Goal: Transaction & Acquisition: Book appointment/travel/reservation

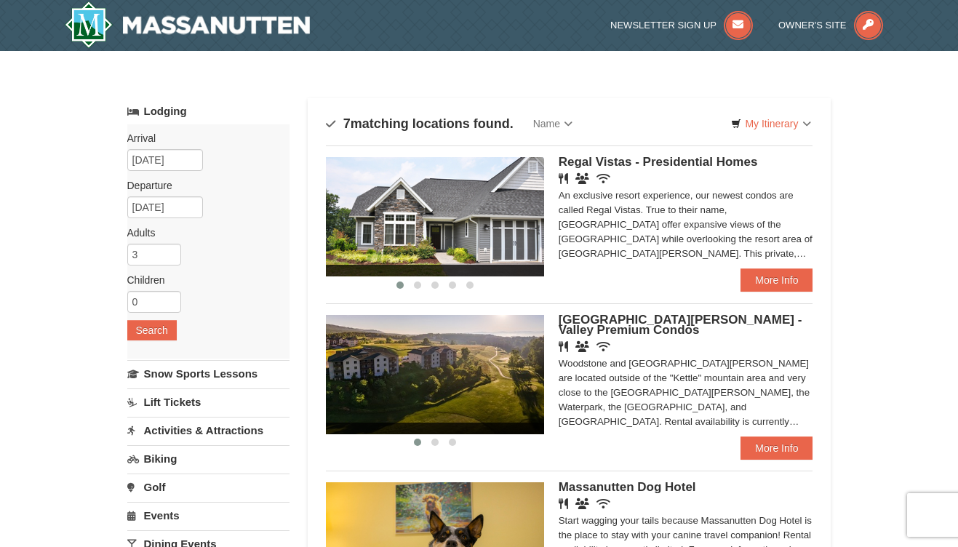
click at [169, 252] on input "3" at bounding box center [154, 255] width 54 height 22
click at [169, 252] on input "4" at bounding box center [154, 255] width 54 height 22
click at [169, 252] on input "5" at bounding box center [154, 255] width 54 height 22
click at [169, 252] on input "6" at bounding box center [154, 255] width 54 height 22
click at [169, 252] on input "7" at bounding box center [154, 255] width 54 height 22
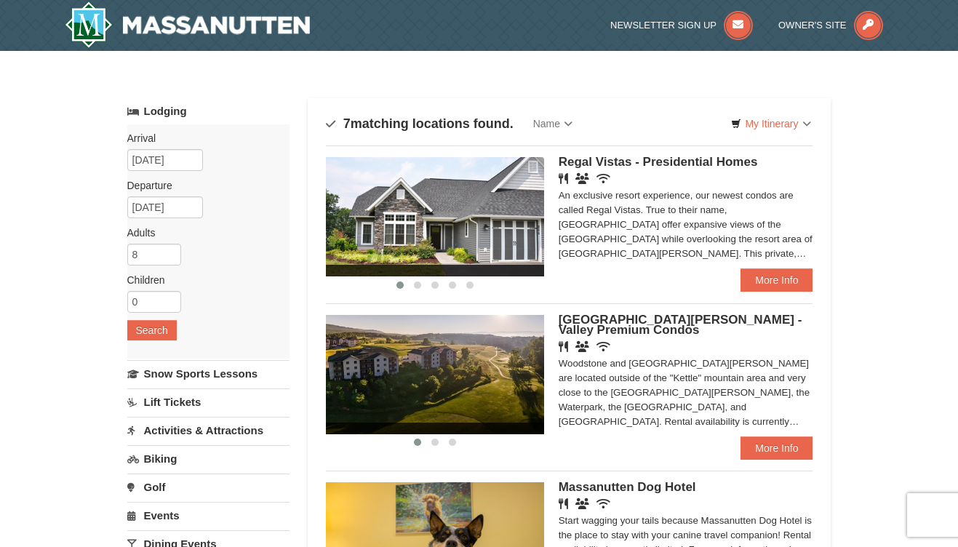
type input "8"
click at [169, 252] on input "8" at bounding box center [154, 255] width 54 height 22
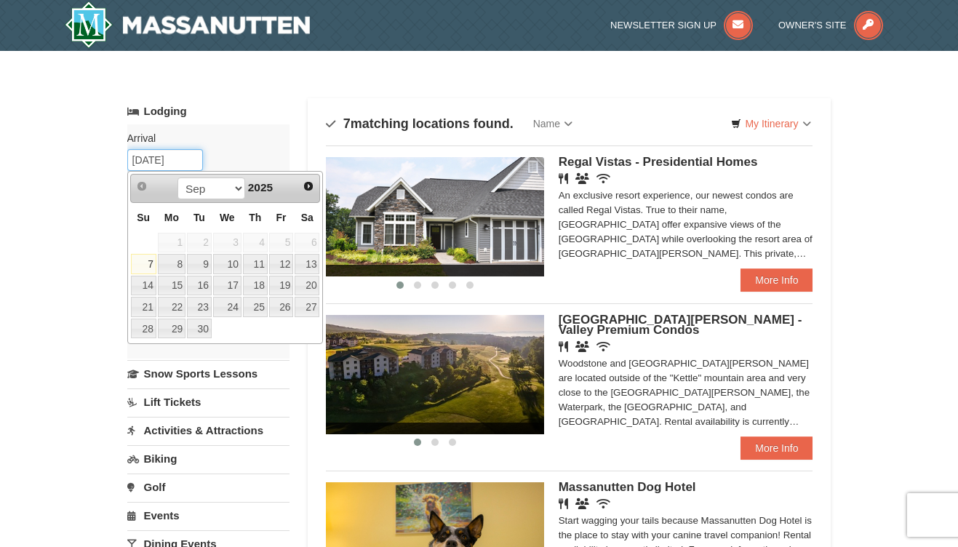
click at [188, 162] on input "[DATE]" at bounding box center [165, 160] width 76 height 22
click at [178, 178] on select "Sep Oct Nov Dec" at bounding box center [212, 189] width 68 height 22
drag, startPoint x: 235, startPoint y: 189, endPoint x: 274, endPoint y: 186, distance: 39.4
click at [273, 186] on span "2025" at bounding box center [260, 187] width 25 height 12
click at [273, 183] on span "2025" at bounding box center [260, 187] width 25 height 12
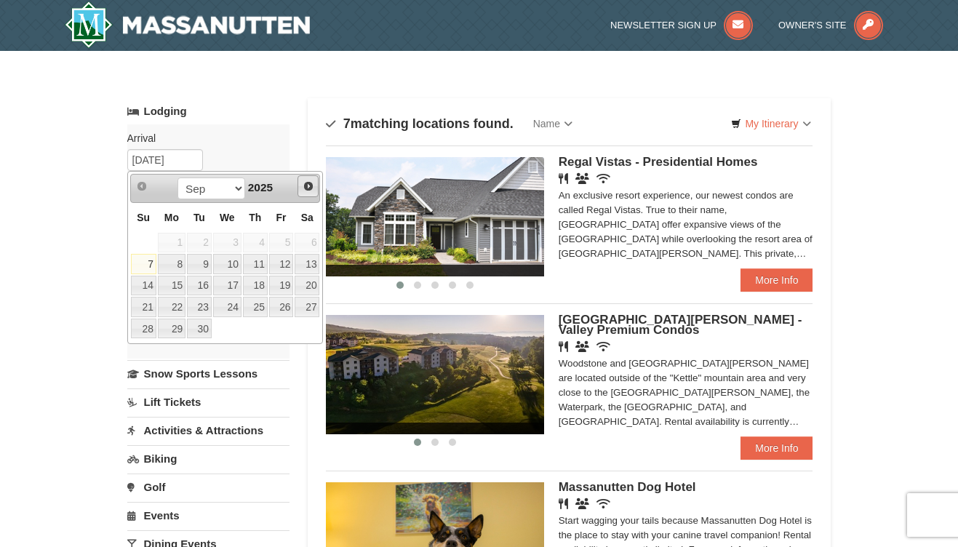
click at [306, 187] on span "Next" at bounding box center [309, 186] width 12 height 12
click at [306, 186] on span "Next" at bounding box center [309, 186] width 12 height 12
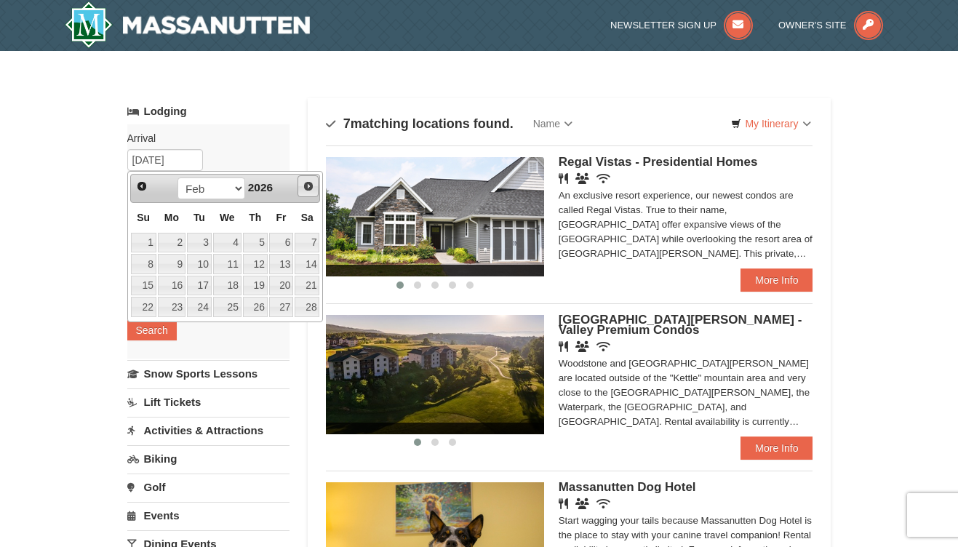
click at [306, 186] on span "Next" at bounding box center [309, 186] width 12 height 12
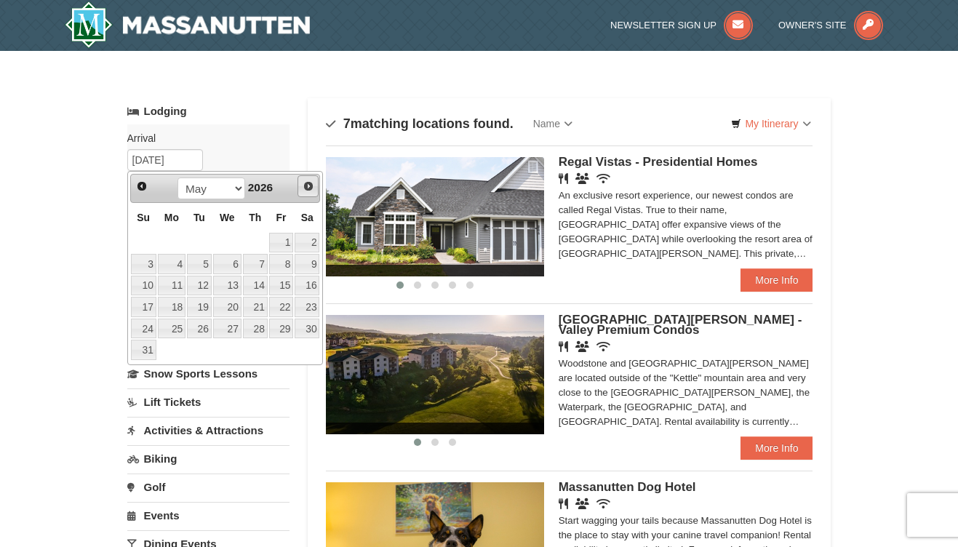
click at [306, 186] on span "Next" at bounding box center [309, 186] width 12 height 12
click at [144, 182] on span "Prev" at bounding box center [142, 186] width 12 height 12
click at [313, 288] on link "16" at bounding box center [307, 286] width 25 height 20
type input "[DATE]"
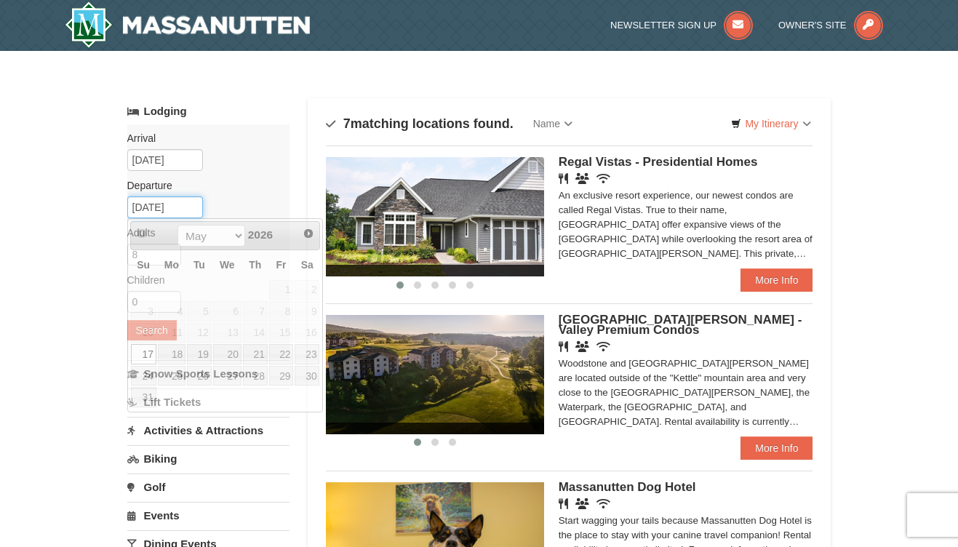
click at [191, 207] on input "05/17/2026" at bounding box center [165, 207] width 76 height 22
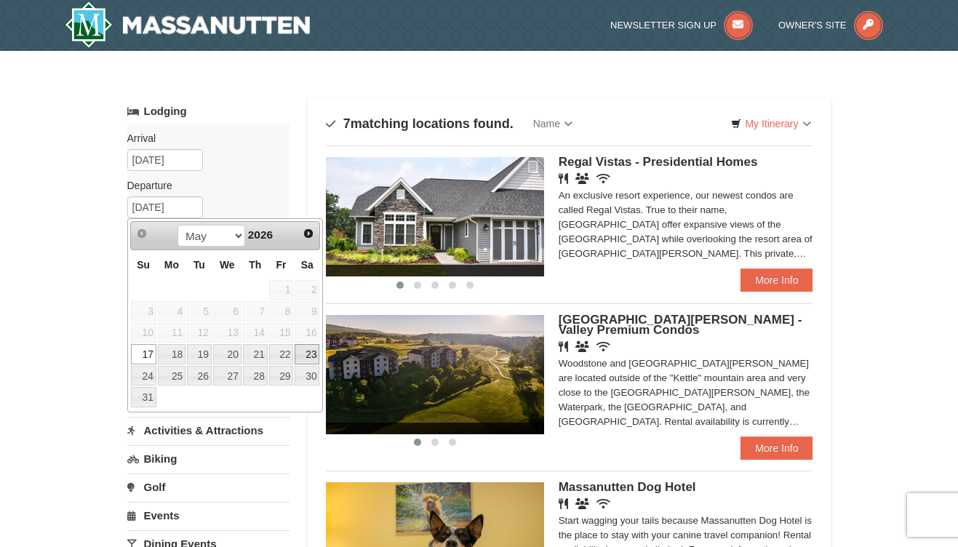
click at [308, 354] on link "23" at bounding box center [307, 354] width 25 height 20
type input "[DATE]"
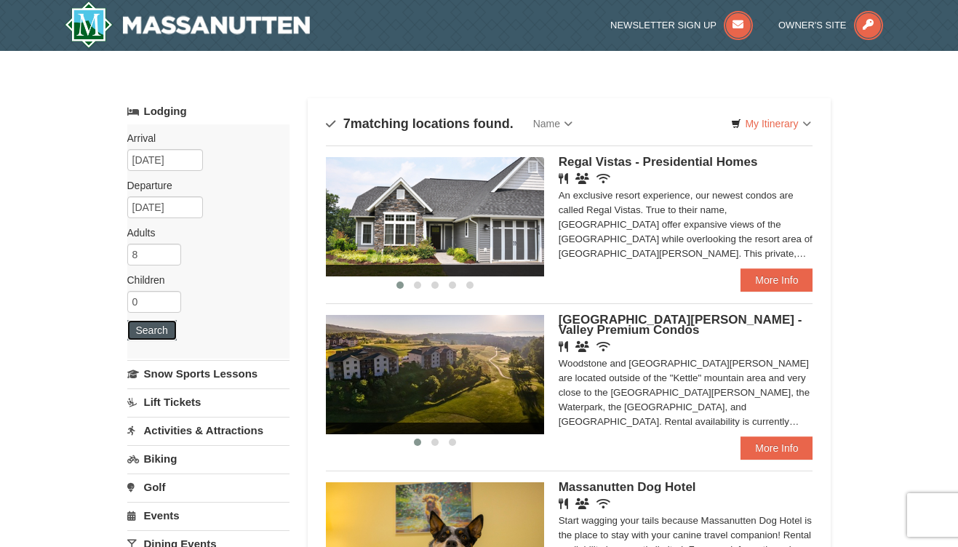
click at [168, 330] on button "Search" at bounding box center [151, 330] width 49 height 20
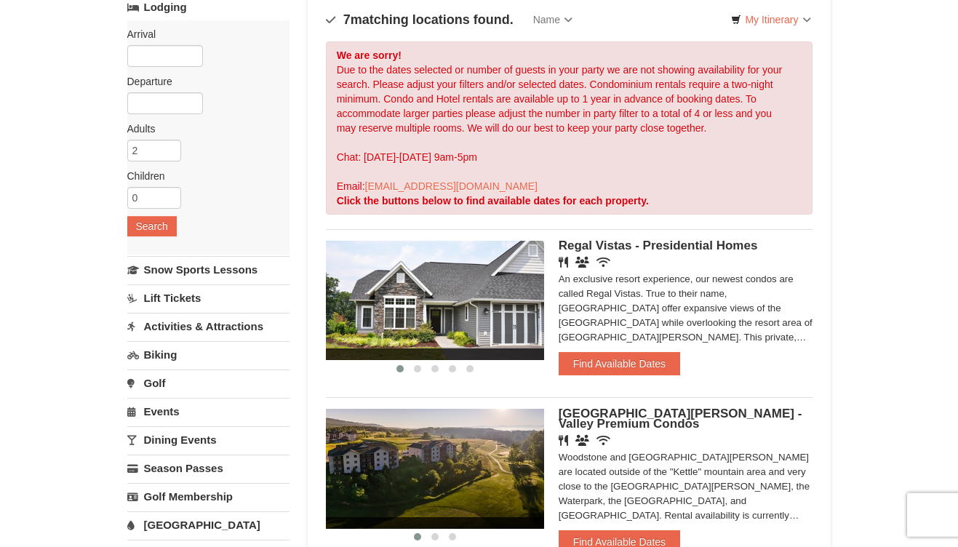
scroll to position [79, 0]
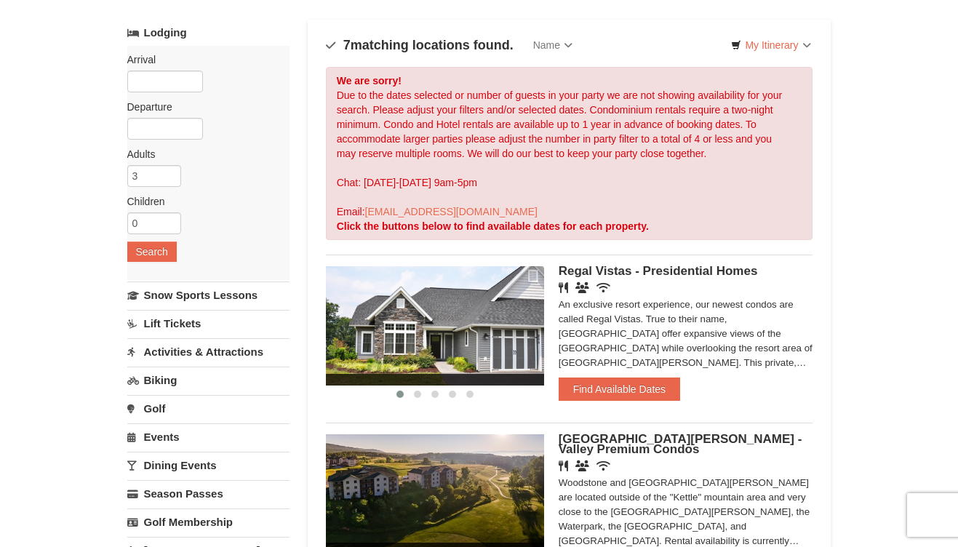
click at [167, 171] on input "3" at bounding box center [154, 176] width 54 height 22
click at [167, 171] on input "4" at bounding box center [154, 176] width 54 height 22
click at [167, 171] on input "5" at bounding box center [154, 176] width 54 height 22
click at [167, 171] on input "6" at bounding box center [154, 176] width 54 height 22
click at [167, 171] on input "7" at bounding box center [154, 176] width 54 height 22
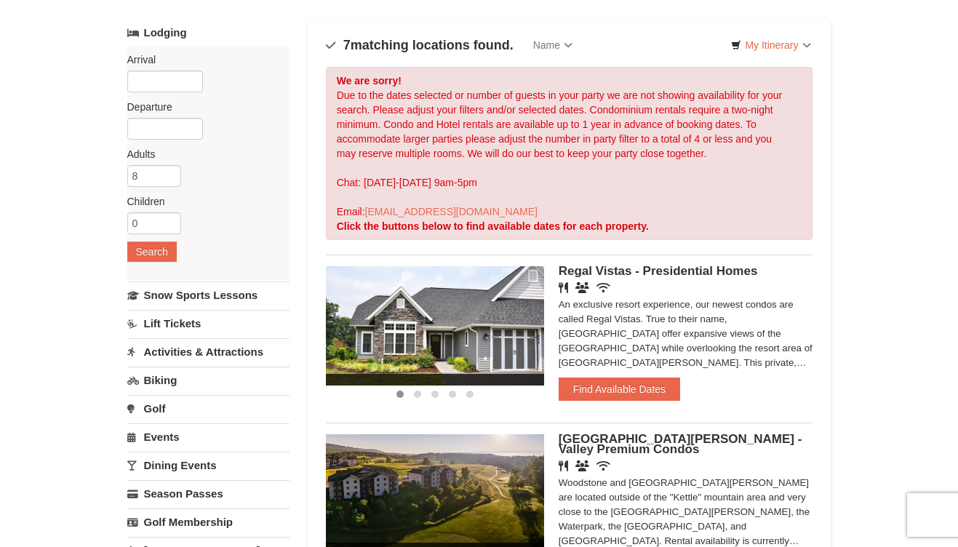
click at [167, 171] on input "8" at bounding box center [154, 176] width 54 height 22
type input "7"
click at [169, 178] on input "7" at bounding box center [154, 176] width 54 height 22
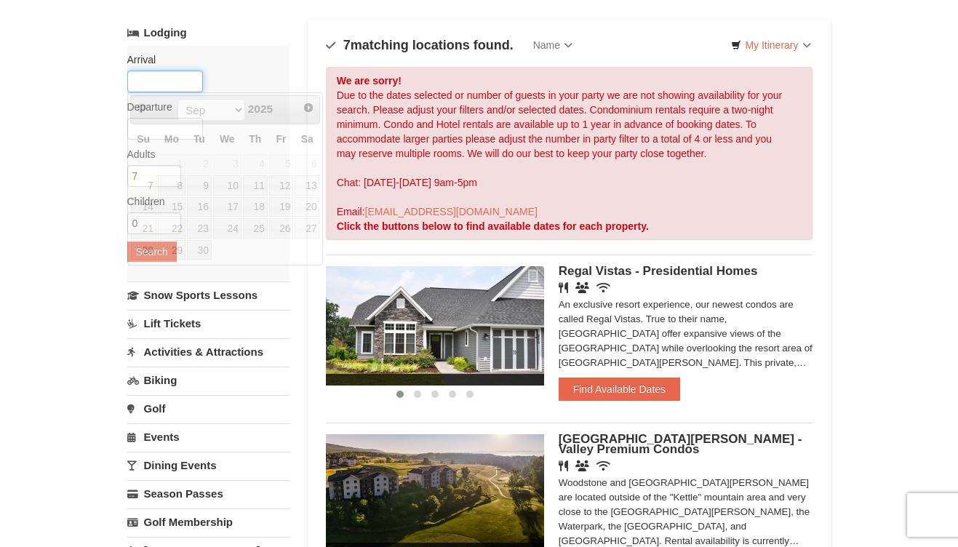
click at [142, 80] on input "text" at bounding box center [165, 82] width 76 height 22
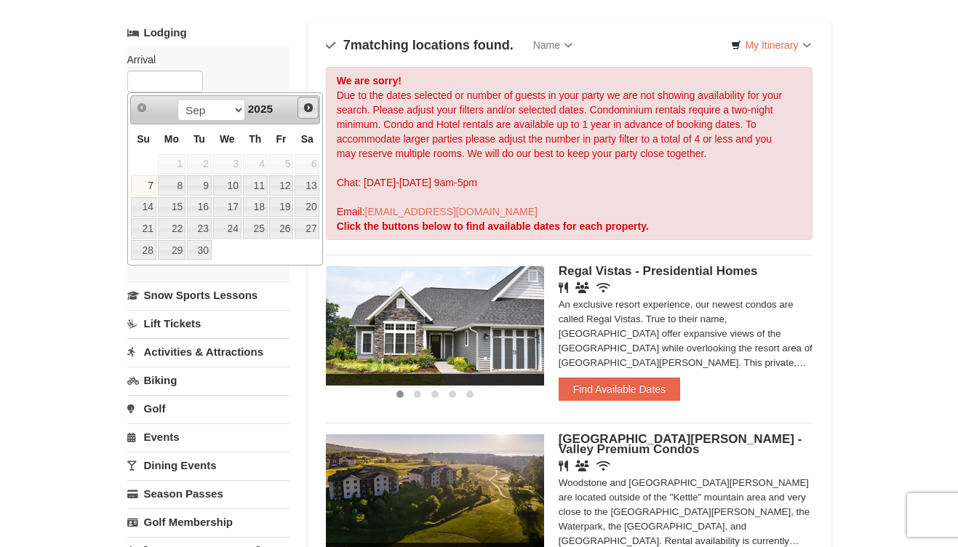
click at [304, 109] on span "Next" at bounding box center [309, 108] width 12 height 12
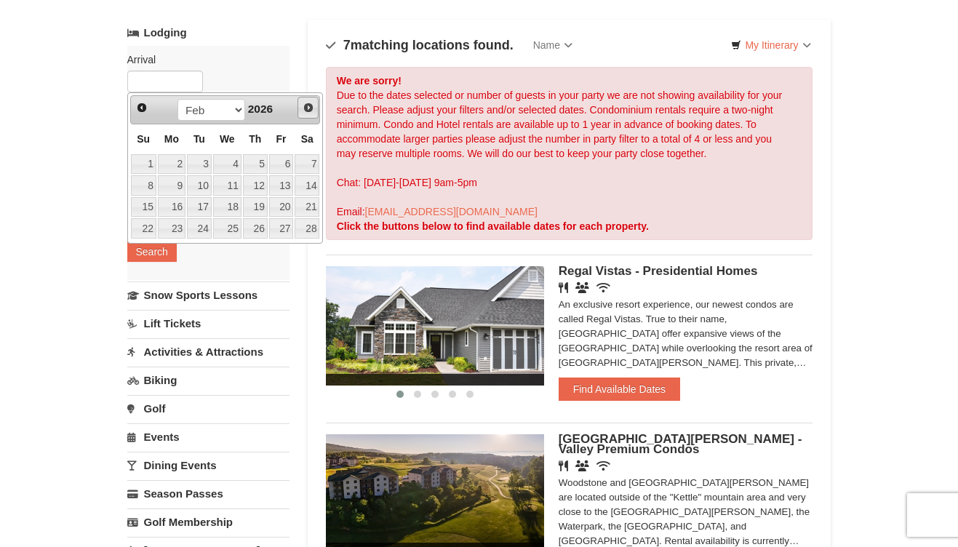
click at [304, 109] on span "Next" at bounding box center [309, 108] width 12 height 12
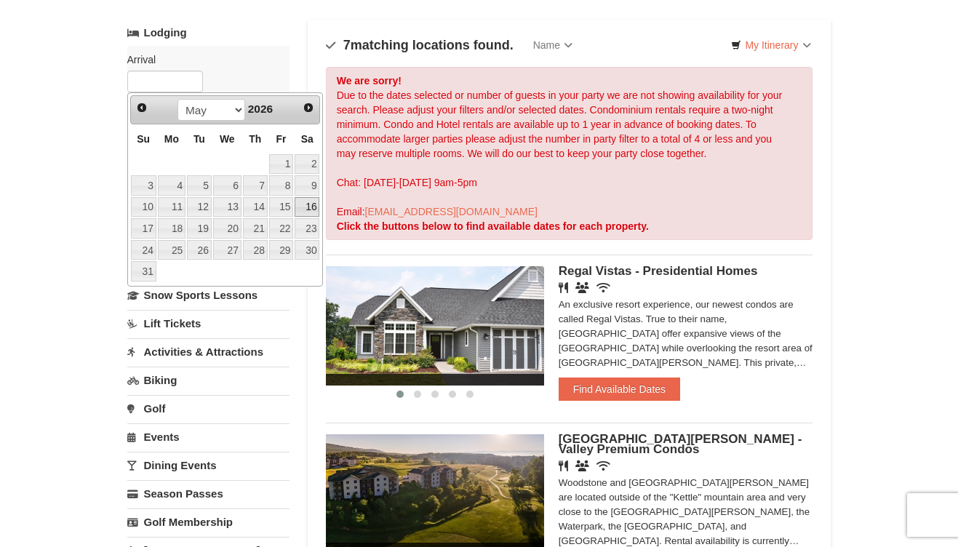
click at [310, 201] on link "16" at bounding box center [307, 207] width 25 height 20
type input "[DATE]"
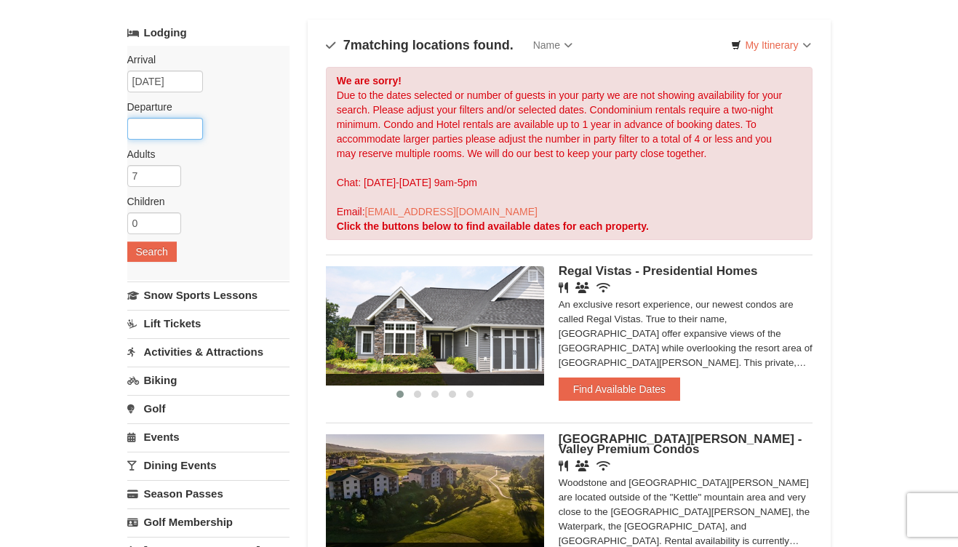
click at [163, 132] on input "text" at bounding box center [165, 129] width 76 height 22
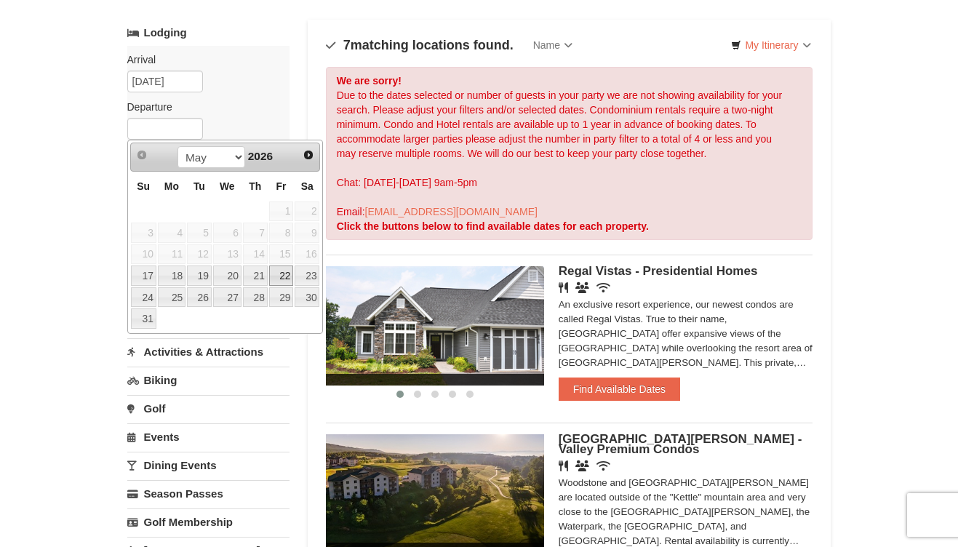
click at [285, 272] on link "22" at bounding box center [281, 276] width 25 height 20
type input "05/22/2026"
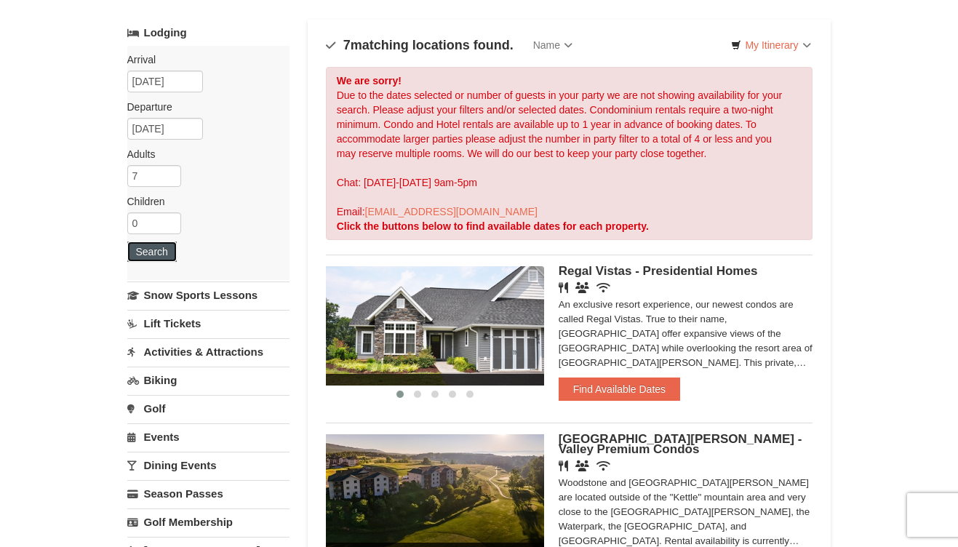
click at [156, 249] on button "Search" at bounding box center [151, 252] width 49 height 20
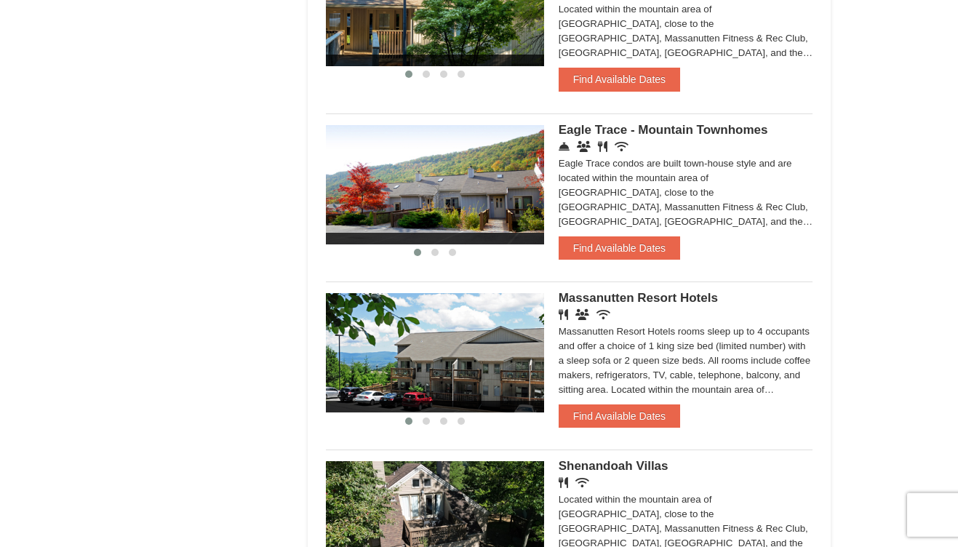
scroll to position [943, 0]
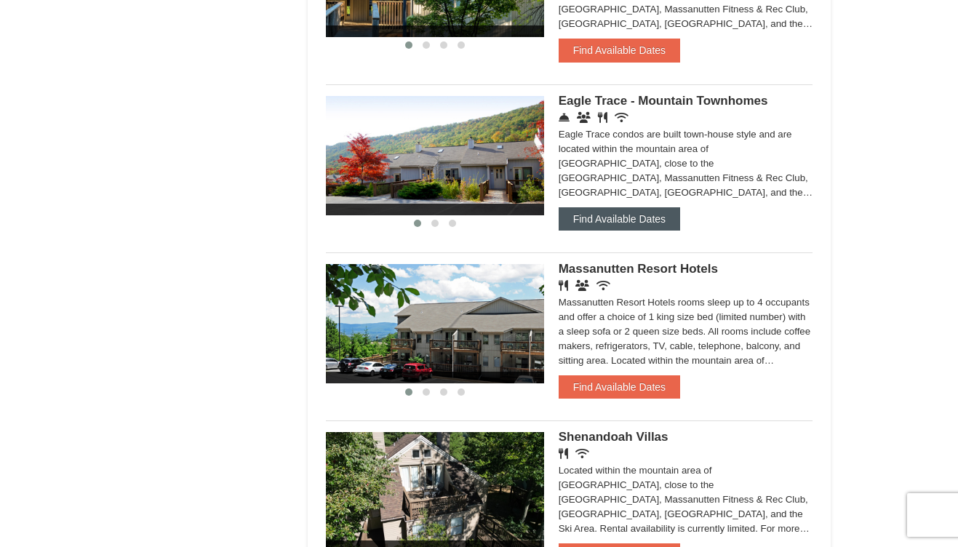
click at [650, 221] on button "Find Available Dates" at bounding box center [619, 218] width 121 height 23
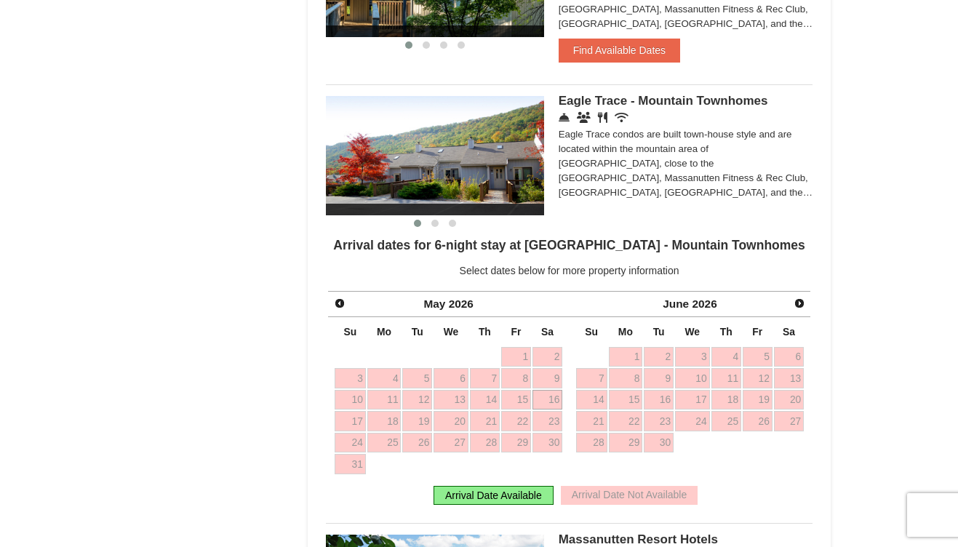
click at [552, 396] on link "16" at bounding box center [548, 400] width 30 height 20
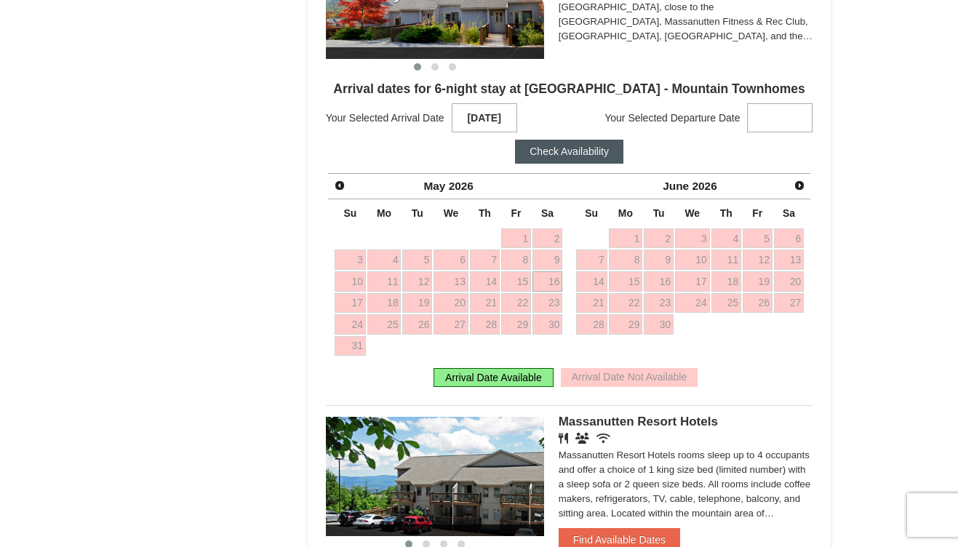
scroll to position [1100, 0]
click at [549, 302] on link "23" at bounding box center [548, 302] width 30 height 20
click at [589, 154] on button "Check Availability" at bounding box center [569, 150] width 108 height 23
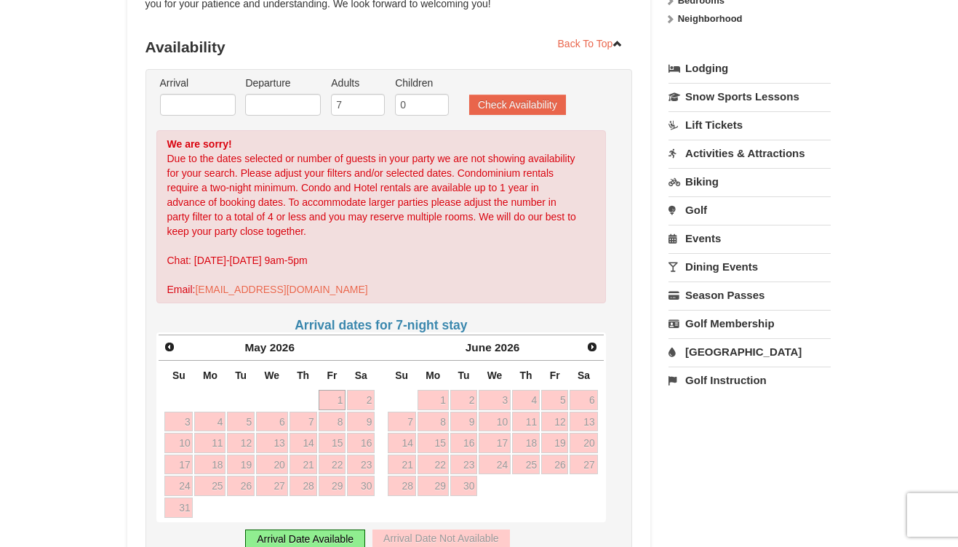
scroll to position [314, 0]
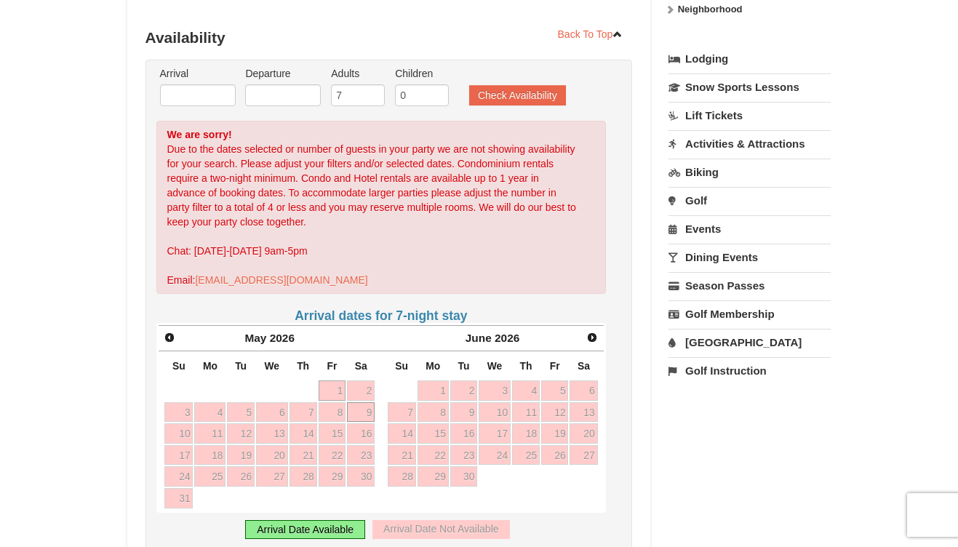
click at [369, 410] on link "9" at bounding box center [361, 412] width 28 height 20
type input "[DATE]"
click at [373, 431] on link "16" at bounding box center [361, 433] width 28 height 20
type input "[DATE]"
click at [538, 98] on button "Check Availability" at bounding box center [517, 95] width 97 height 20
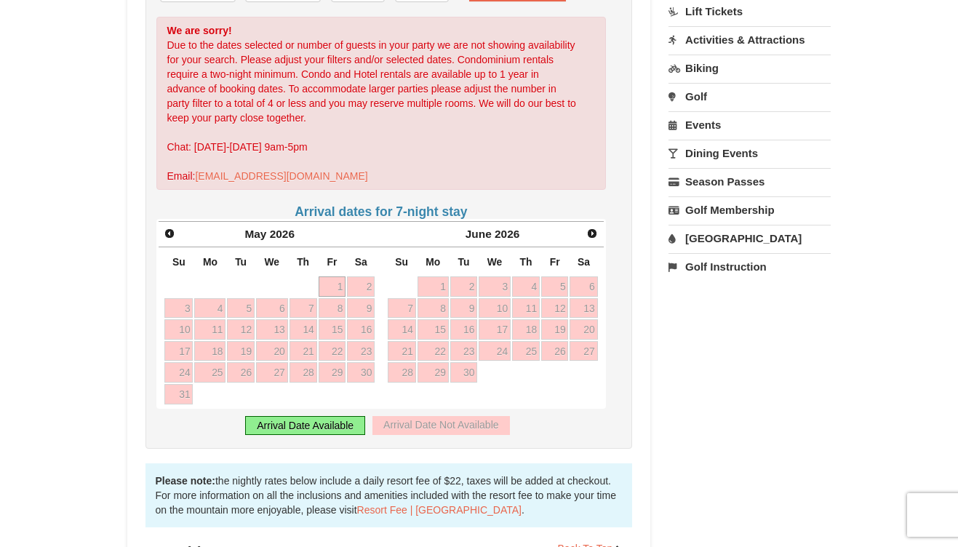
scroll to position [480, 0]
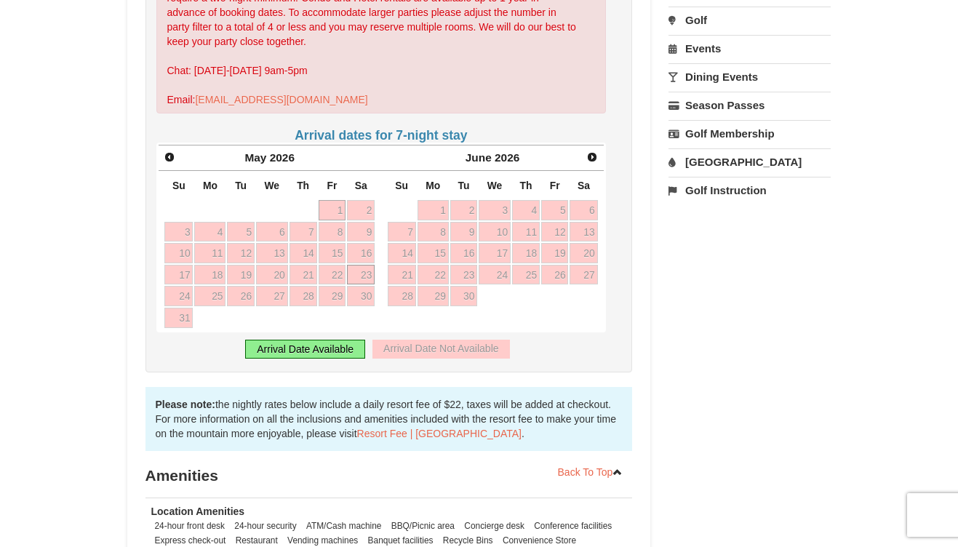
click at [367, 270] on link "23" at bounding box center [361, 275] width 28 height 20
type input "[DATE]"
click at [367, 294] on link "30" at bounding box center [361, 296] width 28 height 20
click at [368, 271] on link "23" at bounding box center [361, 275] width 28 height 20
type input "[DATE]"
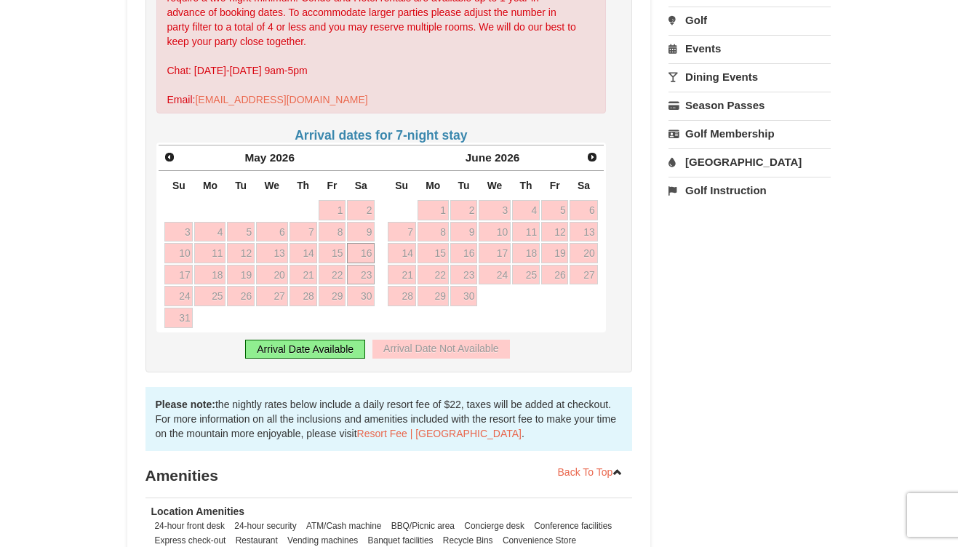
click at [367, 252] on link "16" at bounding box center [361, 253] width 28 height 20
type input "[DATE]"
click at [311, 348] on div "Arrival Date Available" at bounding box center [305, 349] width 120 height 19
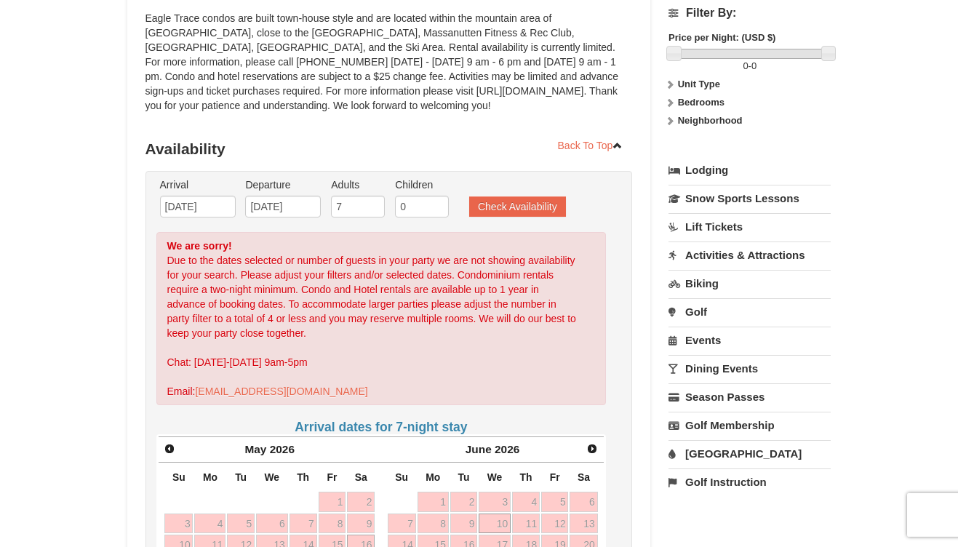
scroll to position [166, 0]
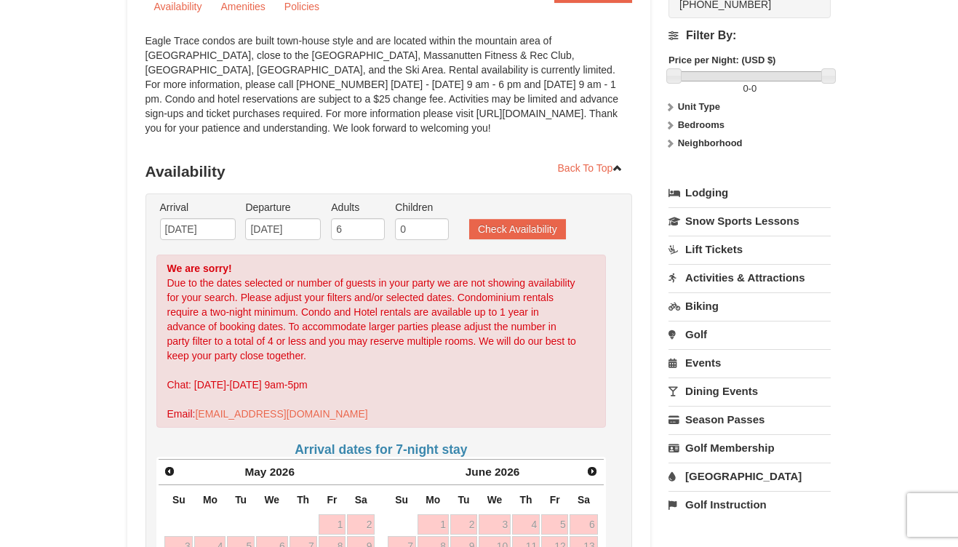
click at [378, 234] on input "6" at bounding box center [358, 229] width 54 height 22
click at [378, 234] on input "5" at bounding box center [358, 229] width 54 height 22
type input "4"
click at [378, 233] on input "4" at bounding box center [358, 229] width 54 height 22
click at [498, 226] on button "Check Availability" at bounding box center [517, 229] width 97 height 20
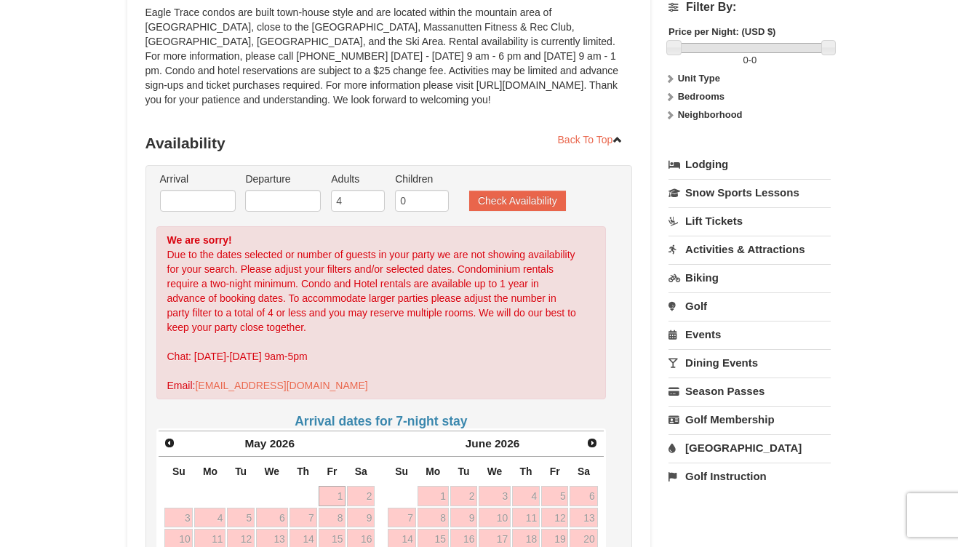
scroll to position [181, 0]
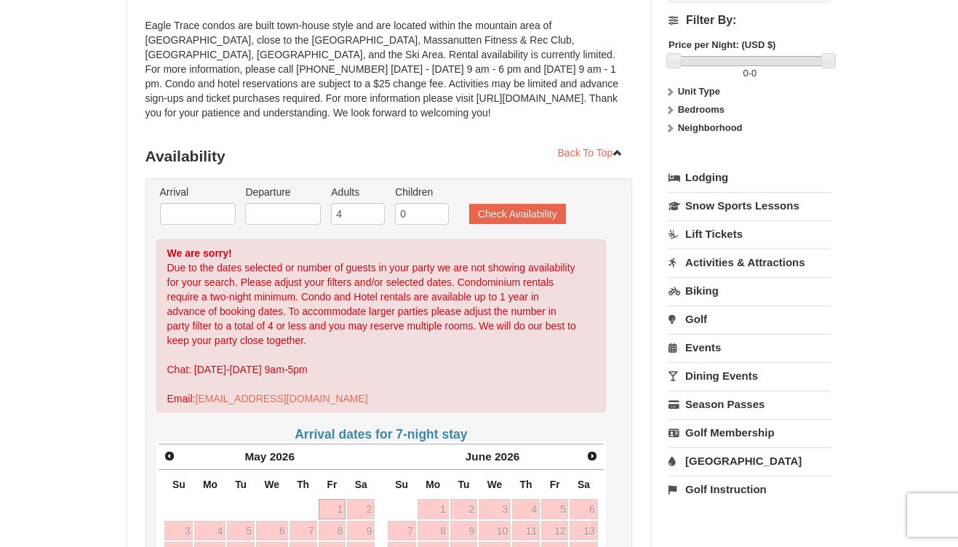
click at [712, 87] on strong "Unit Type" at bounding box center [699, 91] width 42 height 11
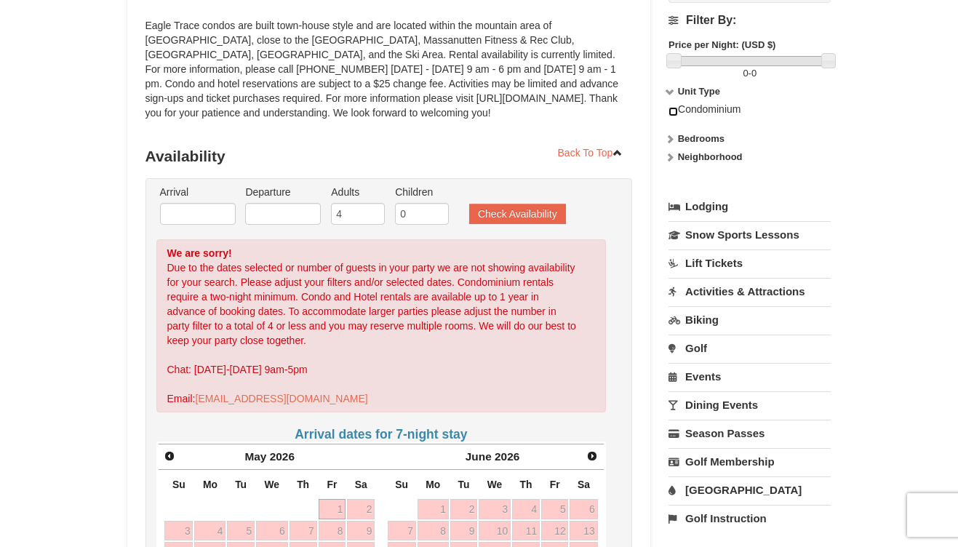
click at [677, 113] on input "checkbox" at bounding box center [673, 111] width 9 height 9
checkbox input "true"
click at [705, 138] on strong "Bedrooms" at bounding box center [701, 138] width 47 height 11
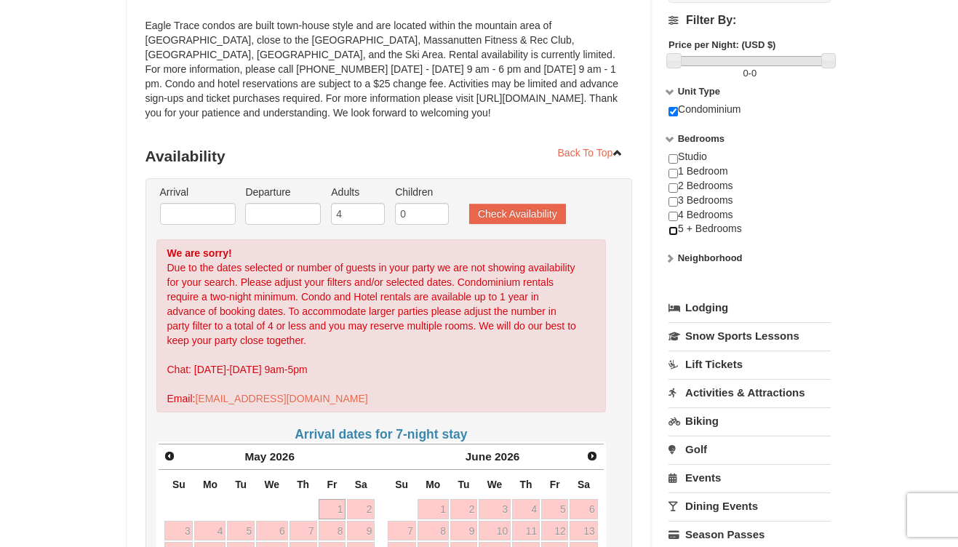
click at [675, 231] on input "checkbox" at bounding box center [673, 230] width 9 height 9
checkbox input "true"
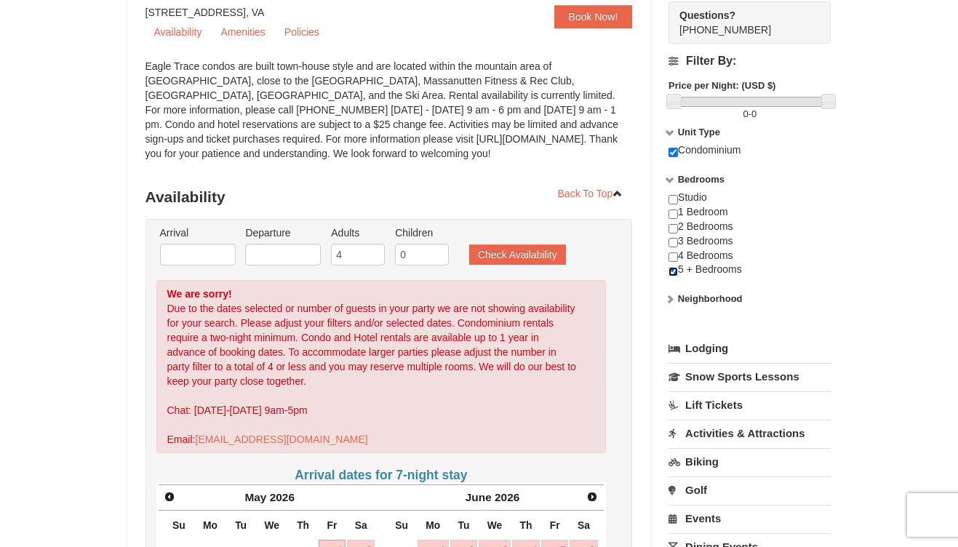
scroll to position [103, 0]
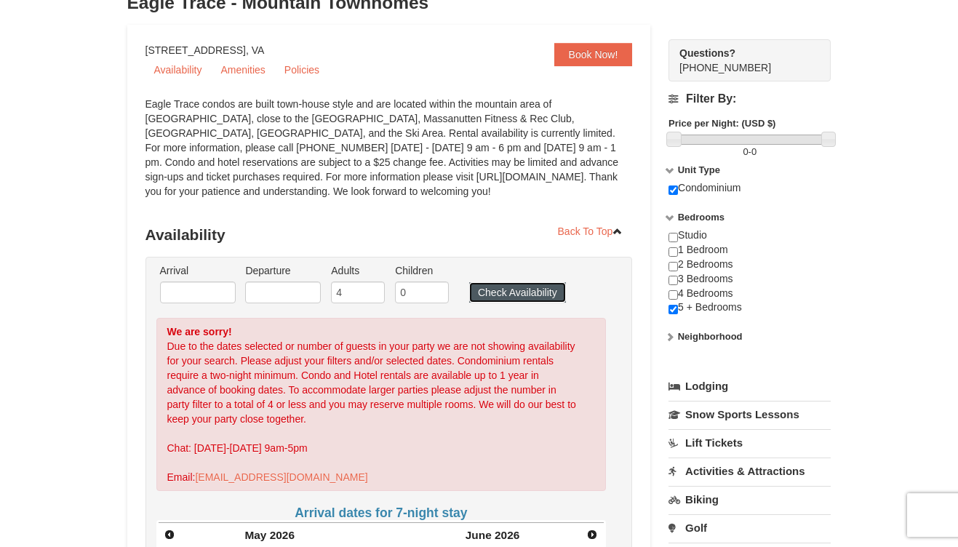
click at [541, 292] on button "Check Availability" at bounding box center [517, 292] width 97 height 20
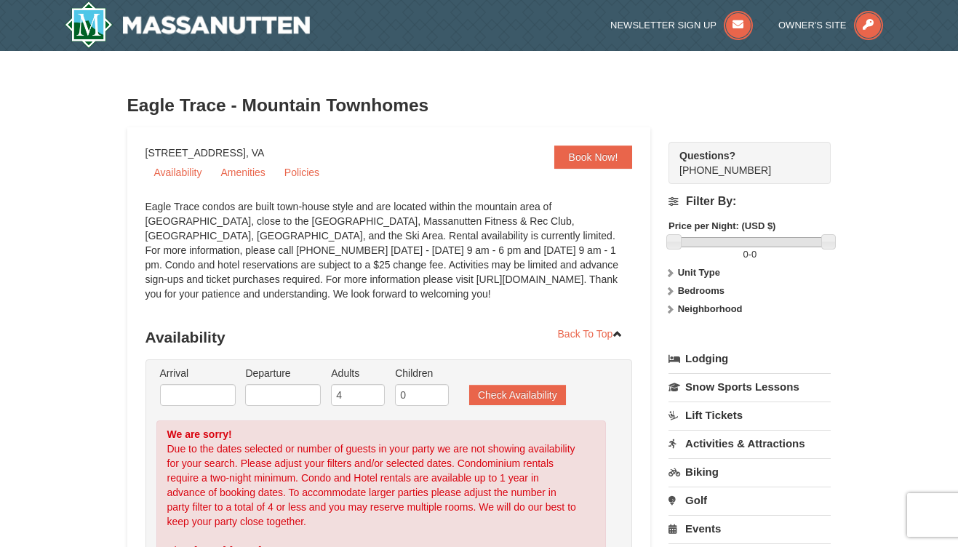
scroll to position [323, 0]
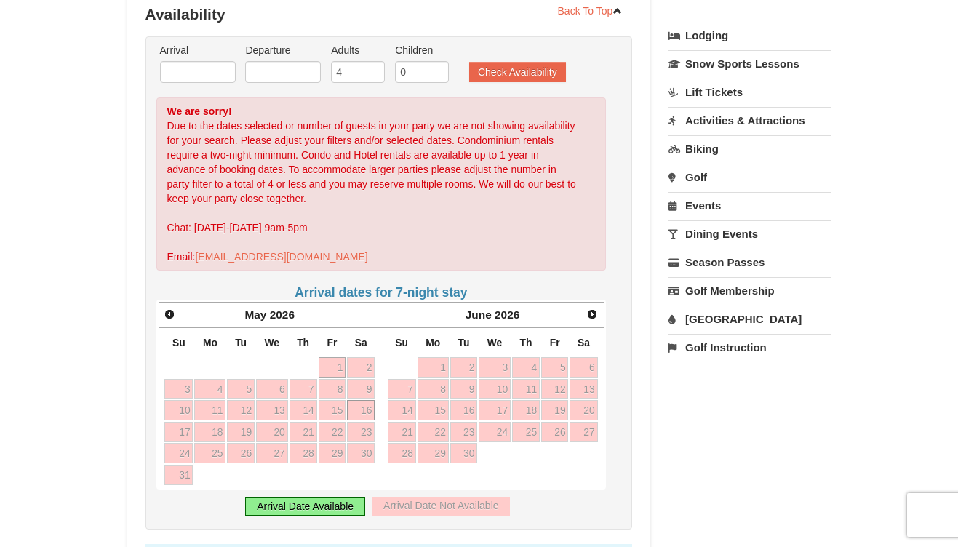
click at [366, 405] on link "16" at bounding box center [361, 410] width 28 height 20
type input "[DATE]"
click at [335, 506] on div "Arrival Date Available" at bounding box center [305, 506] width 120 height 19
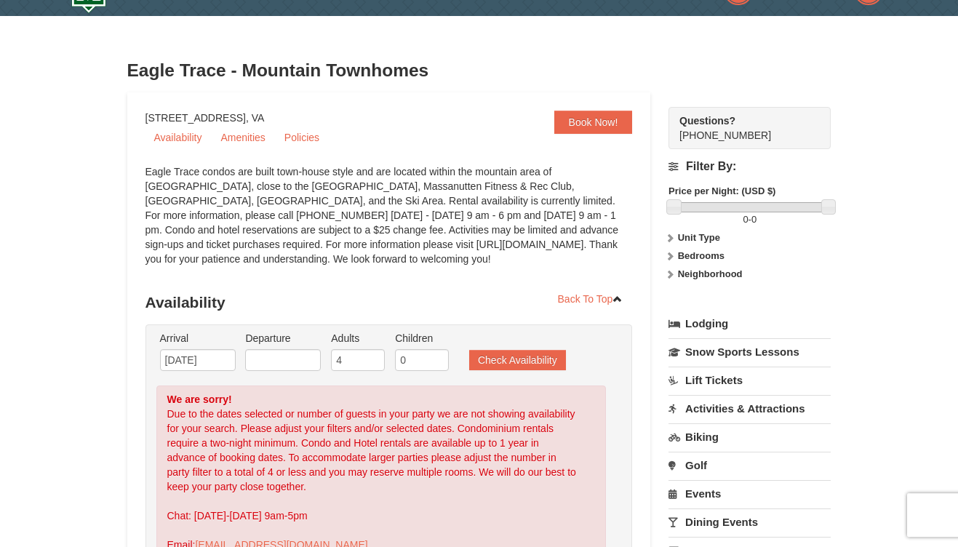
scroll to position [0, 0]
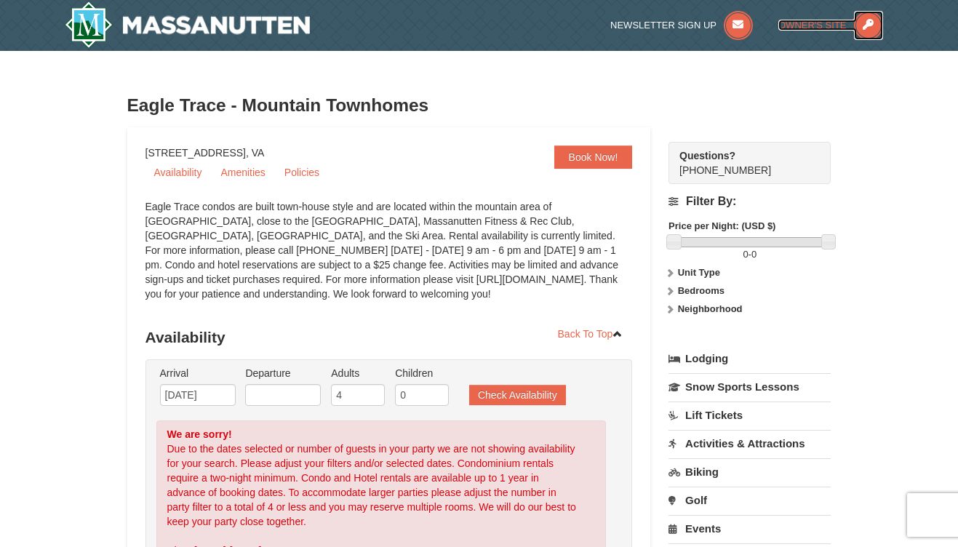
click at [821, 23] on span "Owner's Site" at bounding box center [812, 25] width 68 height 11
